Goal: Communication & Community: Ask a question

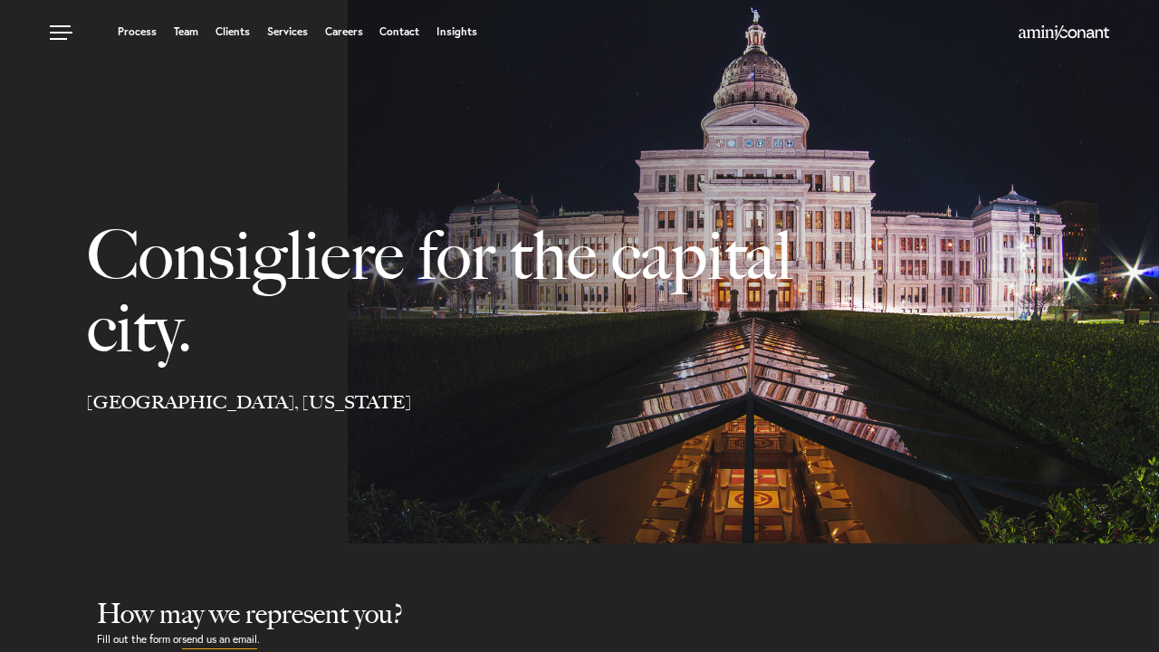
select select "Austin"
select select "Business and Civil Litigation"
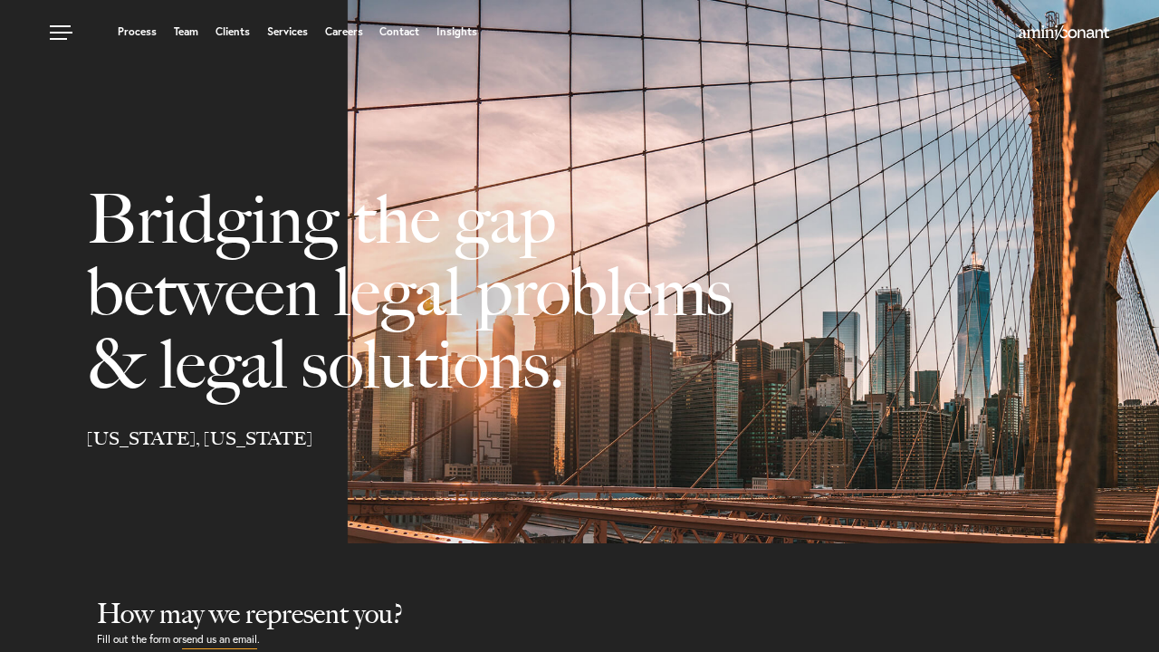
scroll to position [678, 0]
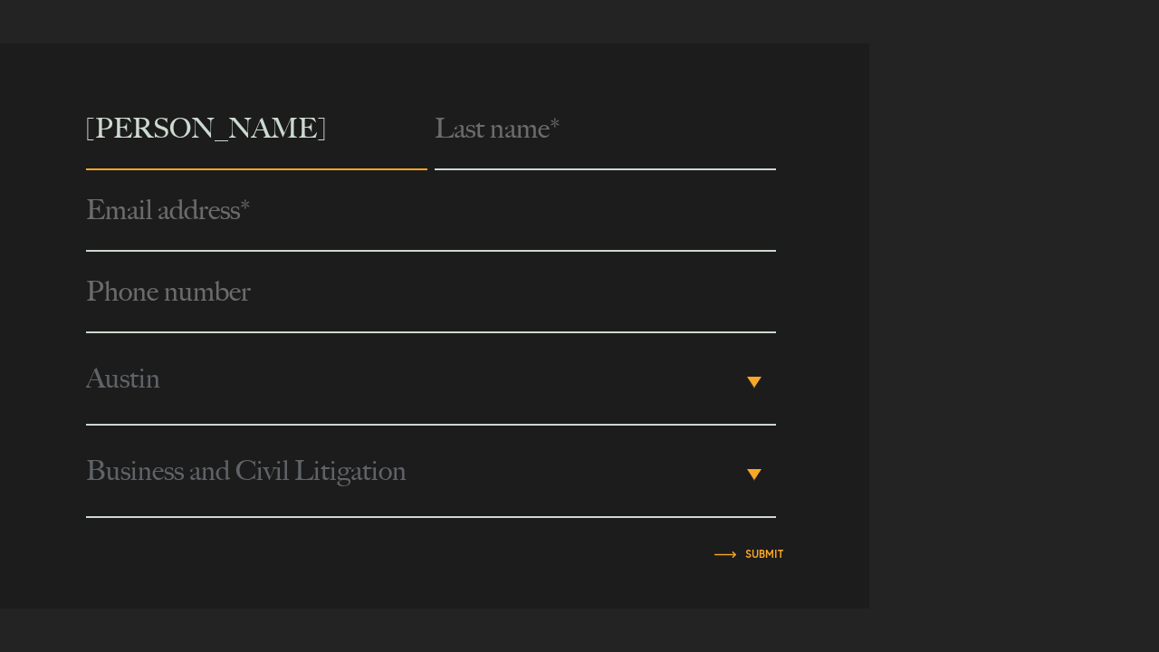
type input "[PERSON_NAME]"
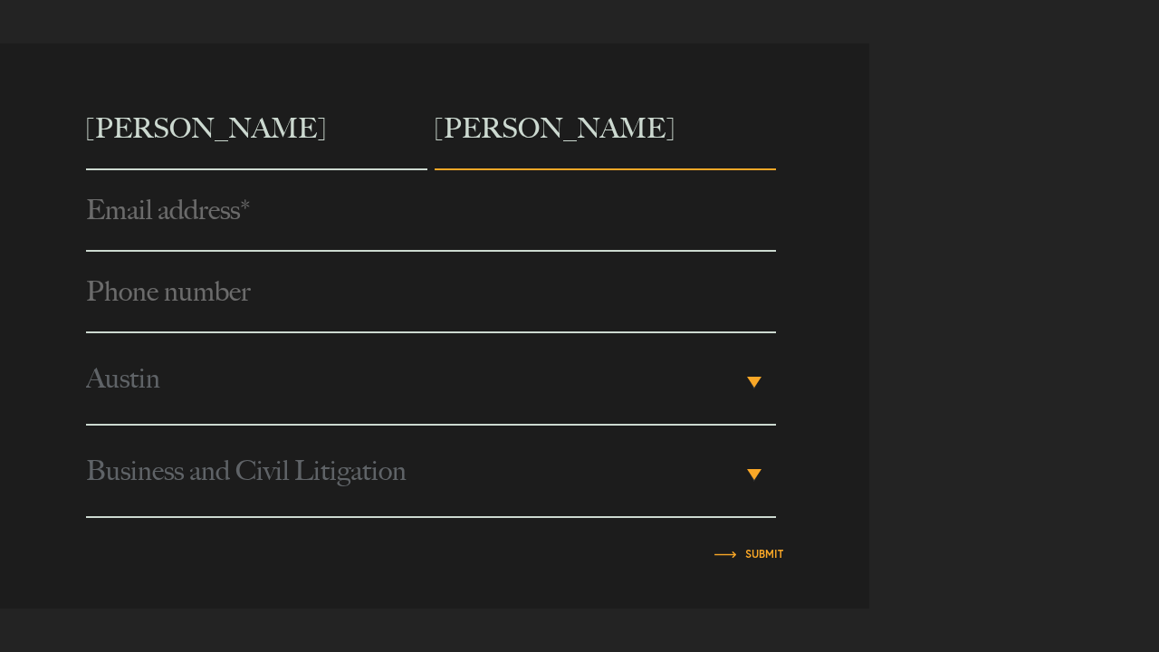
type input "[PERSON_NAME]"
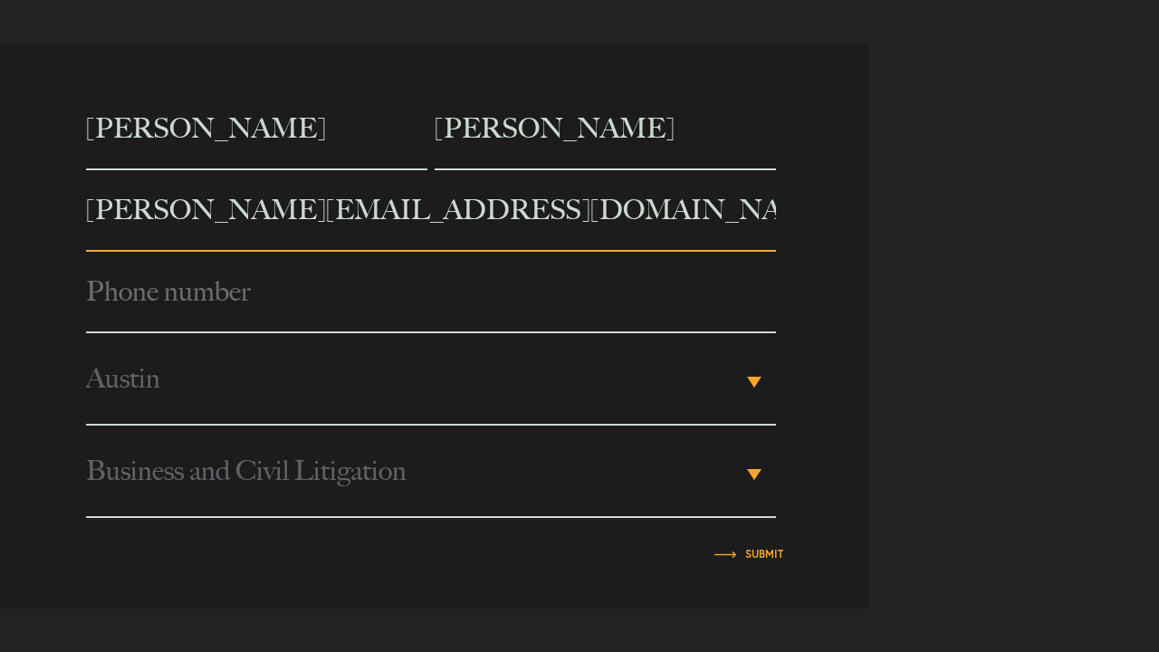
type input "[PERSON_NAME][EMAIL_ADDRESS][DOMAIN_NAME]"
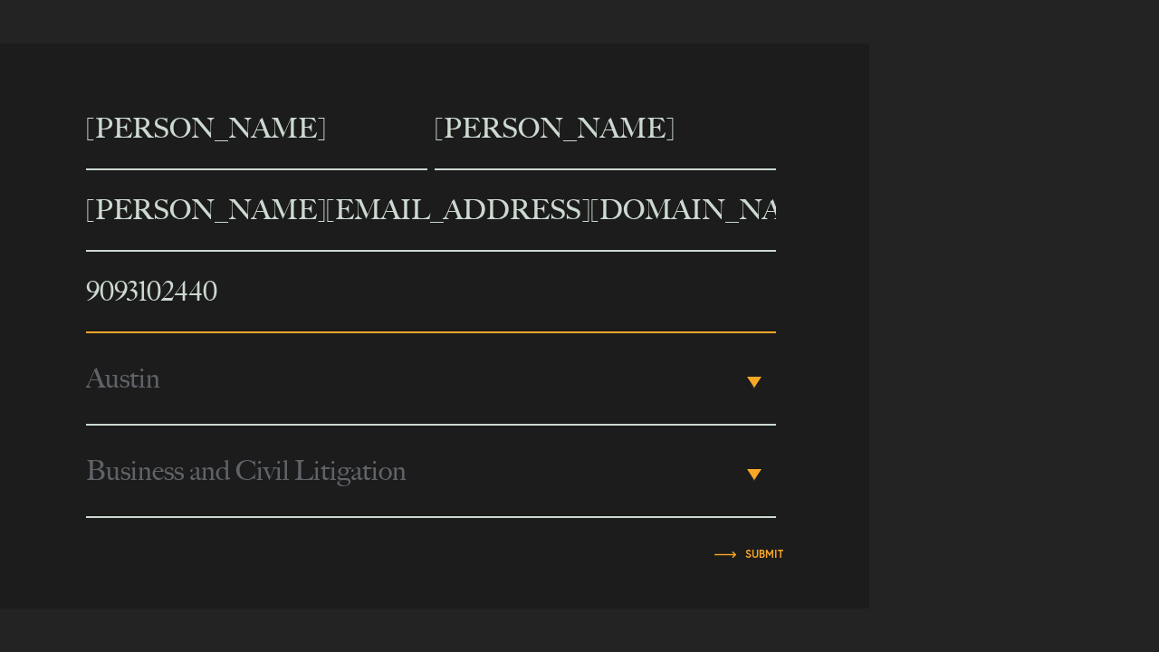
type input "9093102440"
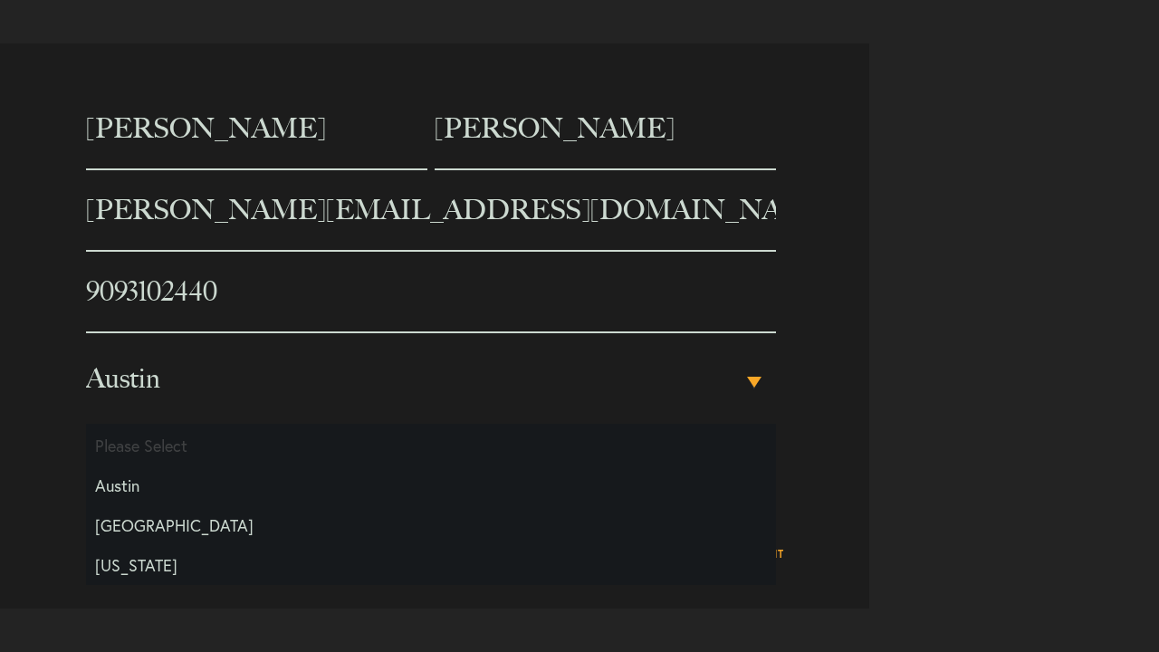
type input "[PERSON_NAME]"
select select "Something Else"
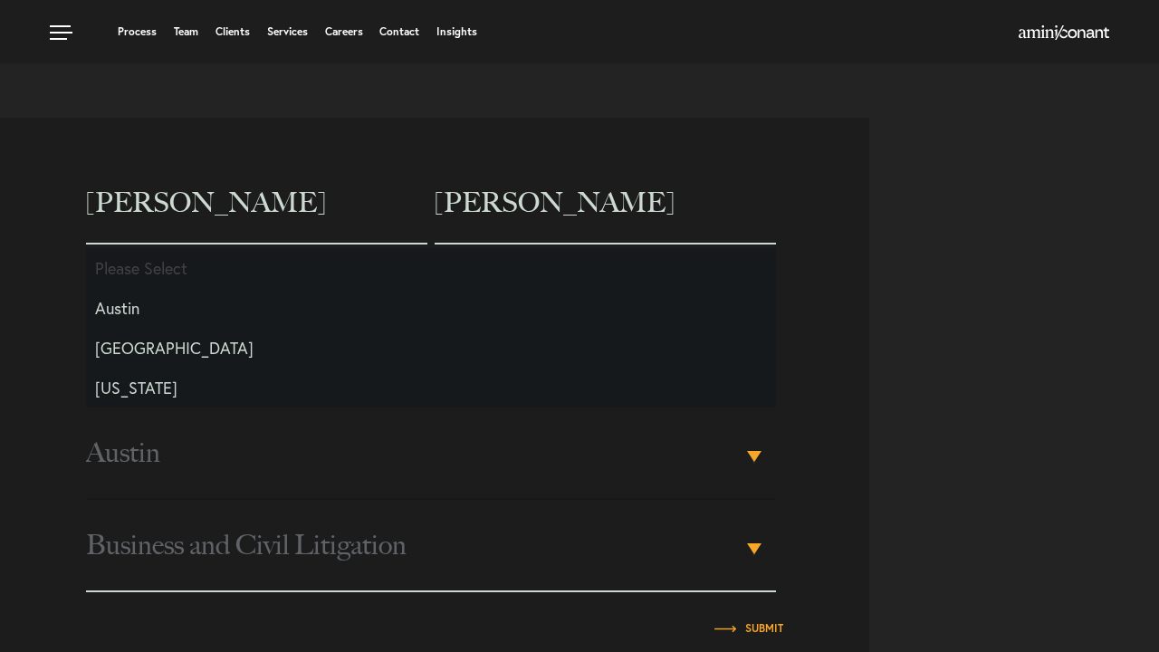
scroll to position [587, 0]
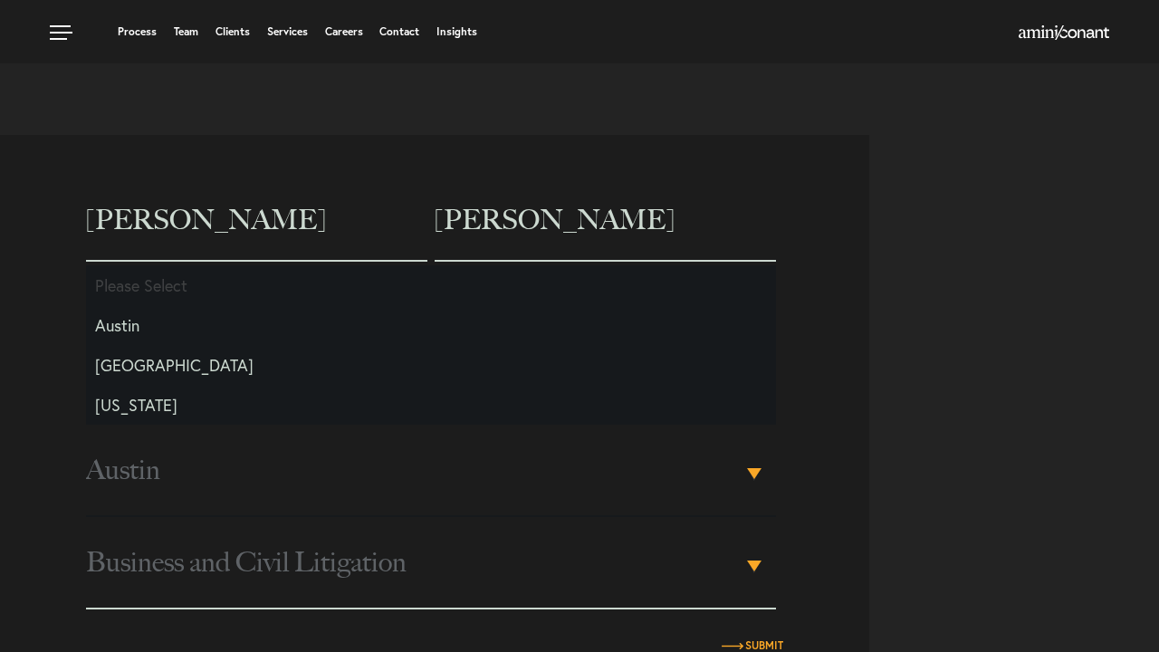
click at [763, 647] on input "Submit" at bounding box center [764, 645] width 38 height 11
